Goal: Task Accomplishment & Management: Use online tool/utility

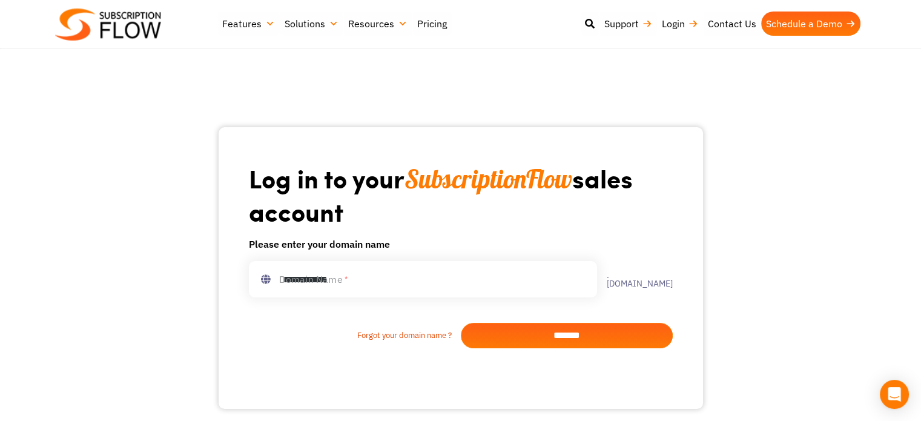
type input "**********"
click at [537, 341] on input "*******" at bounding box center [567, 335] width 212 height 25
